Goal: Information Seeking & Learning: Check status

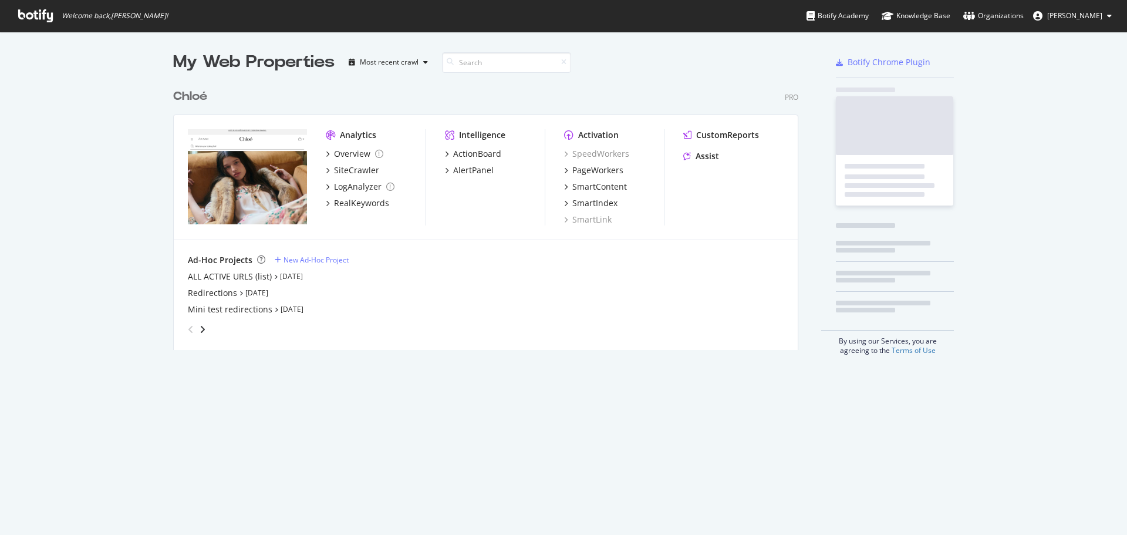
scroll to position [526, 1109]
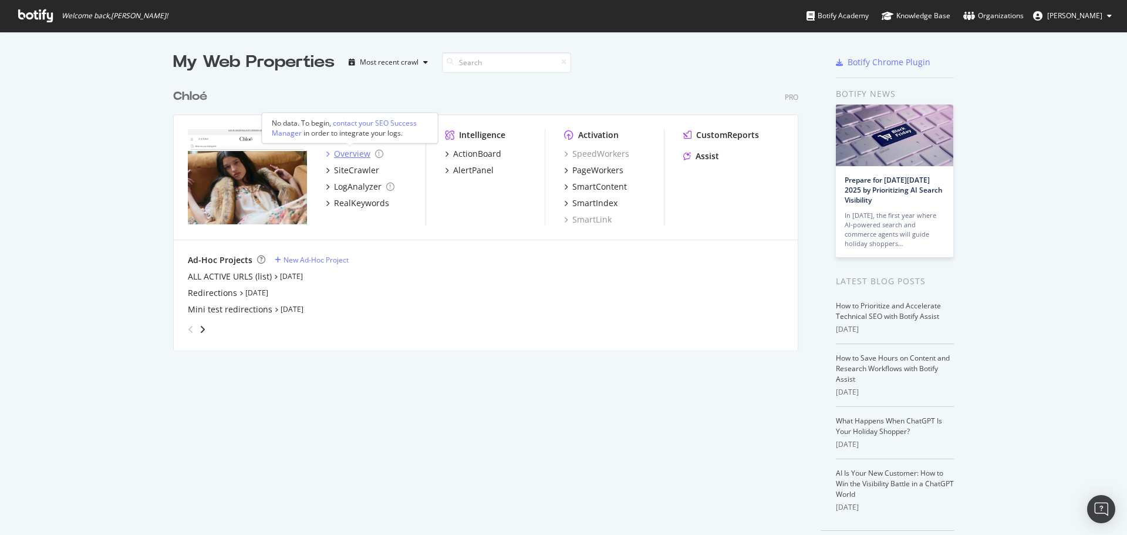
click at [355, 150] on div "Overview" at bounding box center [352, 154] width 36 height 12
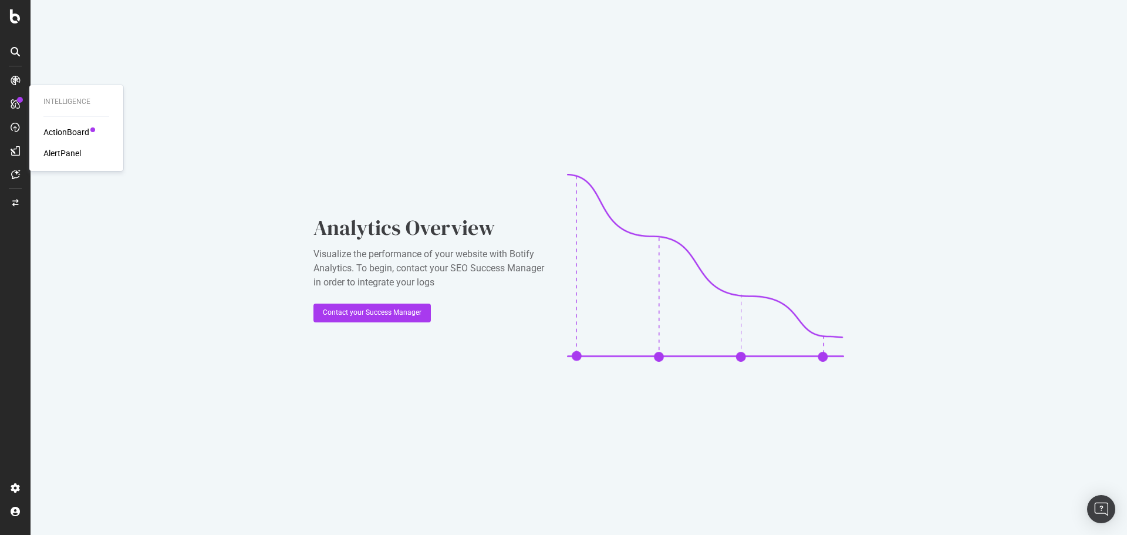
click at [64, 137] on div "ActionBoard" at bounding box center [66, 132] width 46 height 12
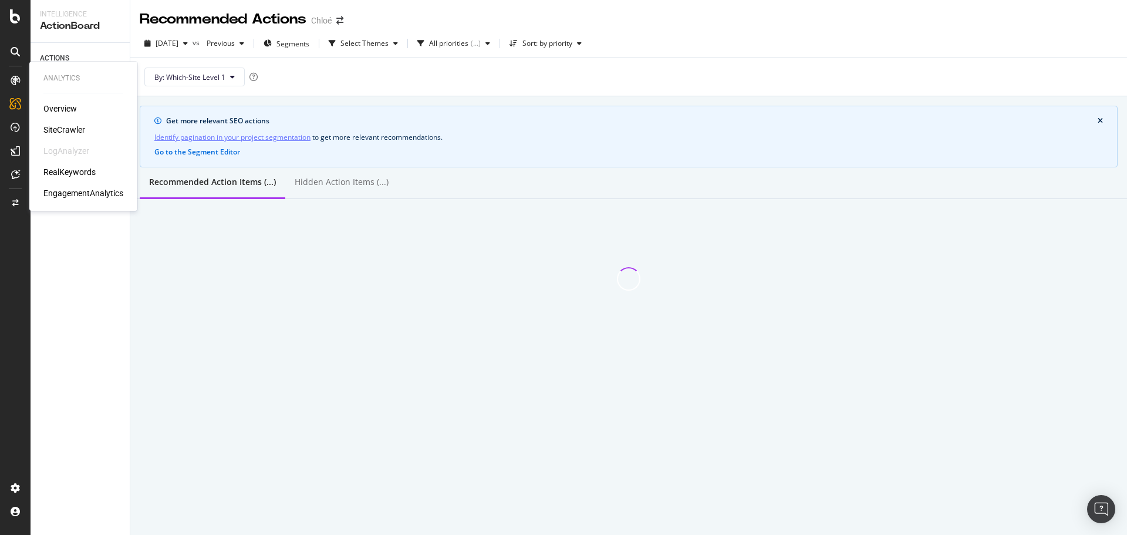
click at [50, 106] on div "Overview" at bounding box center [59, 109] width 33 height 12
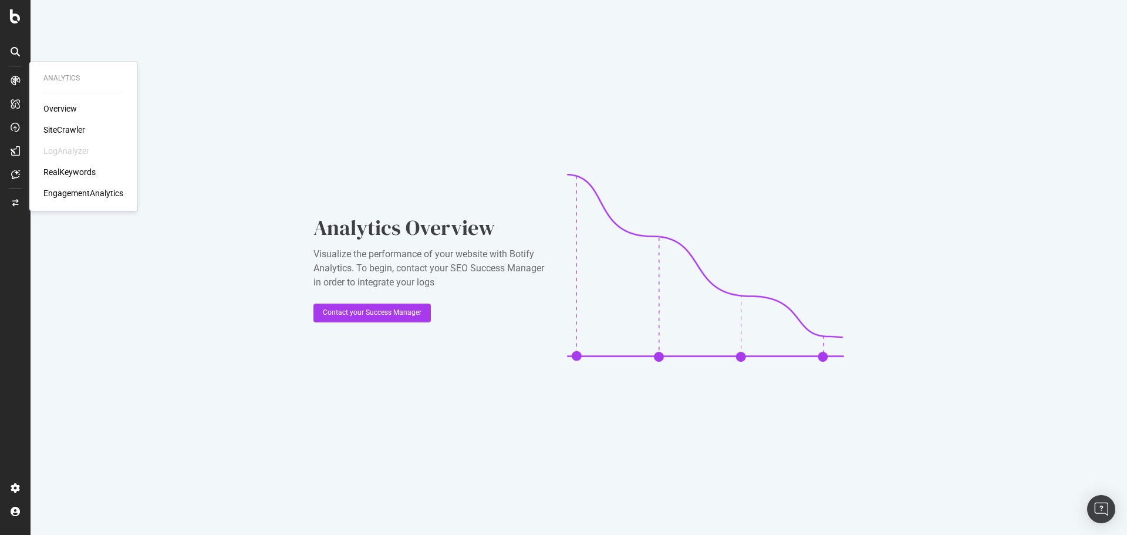
click at [47, 124] on div "SiteCrawler" at bounding box center [64, 130] width 42 height 12
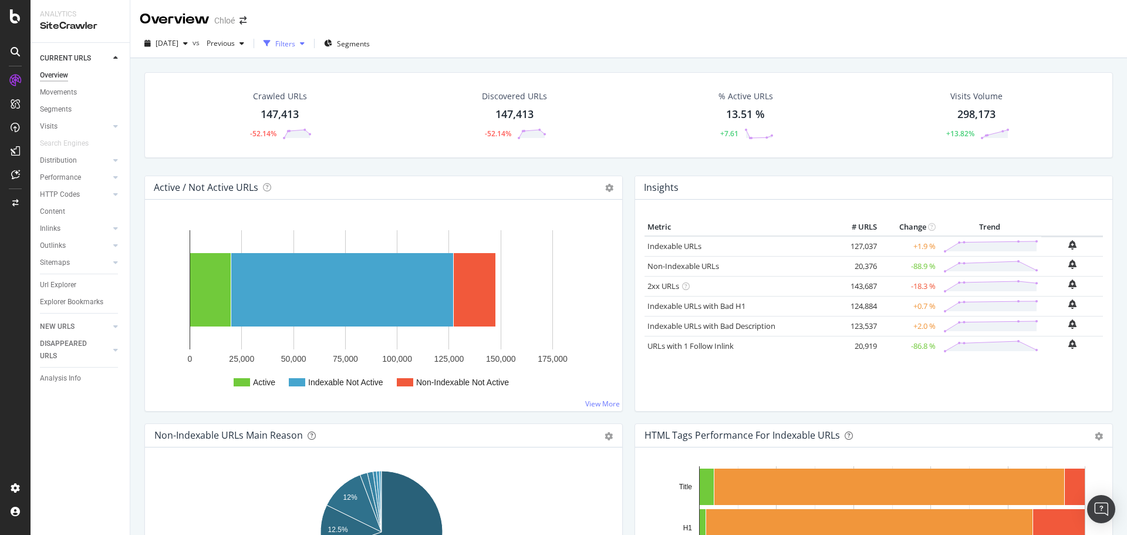
click at [295, 42] on div "Filters" at bounding box center [285, 44] width 20 height 10
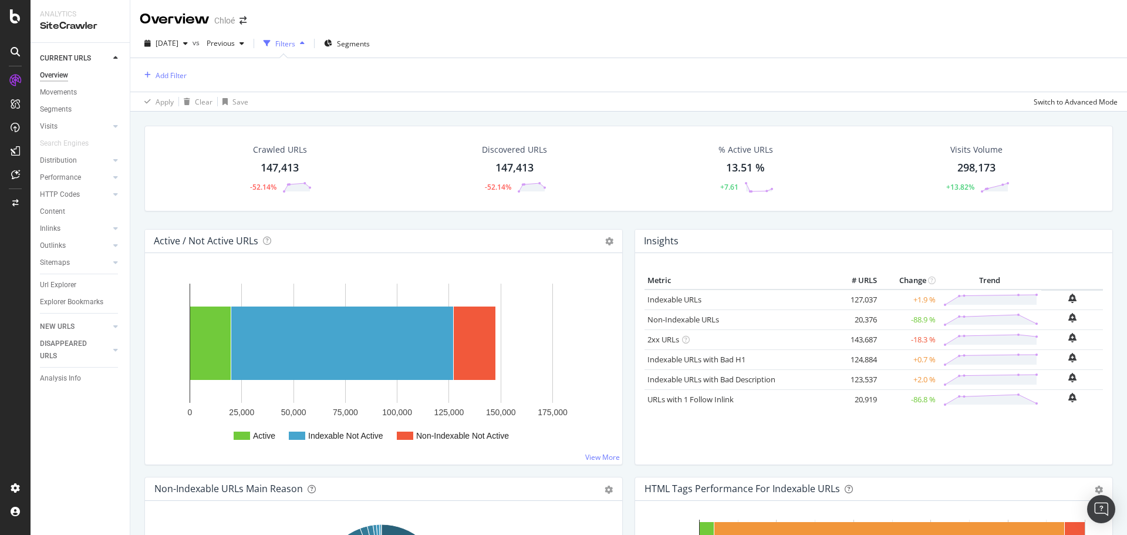
click at [279, 160] on div "147,413" at bounding box center [280, 167] width 38 height 15
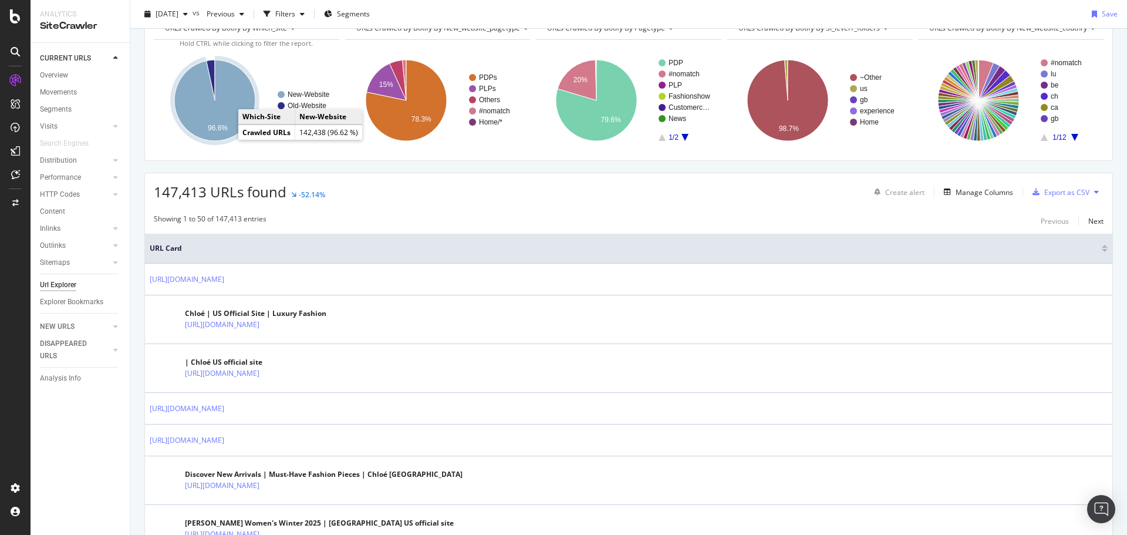
scroll to position [117, 0]
